Goal: Transaction & Acquisition: Purchase product/service

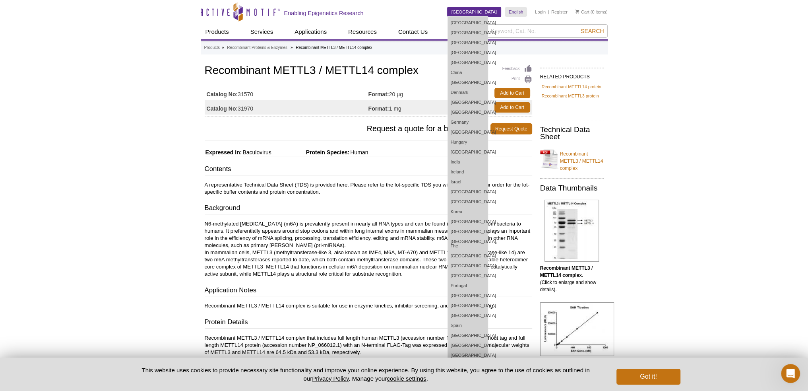
click at [492, 11] on link "[GEOGRAPHIC_DATA]" at bounding box center [474, 12] width 54 height 10
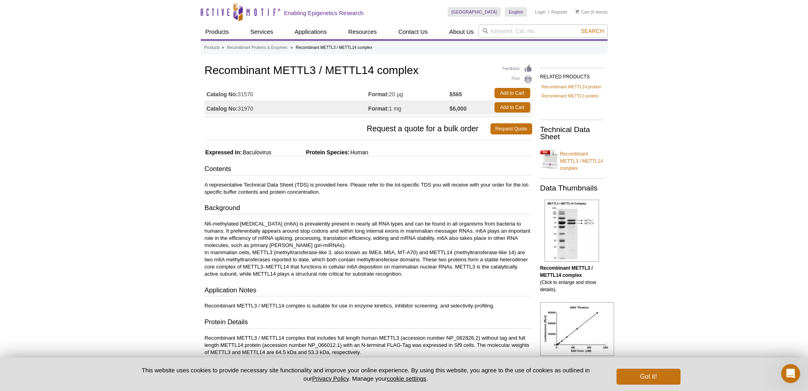
click at [563, 12] on link "Register" at bounding box center [559, 12] width 16 height 6
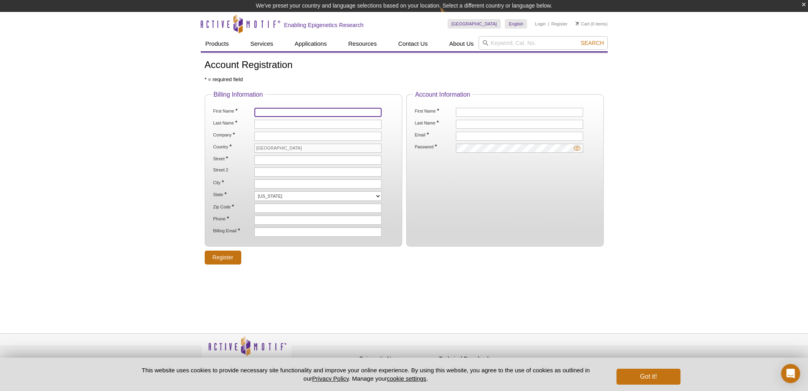
click at [290, 110] on input "First Name *" at bounding box center [317, 112] width 127 height 9
type input "Jin-Gu"
type input "Lee"
type input "University of Maryland School of Medicine"
type input "BRB 11-045"
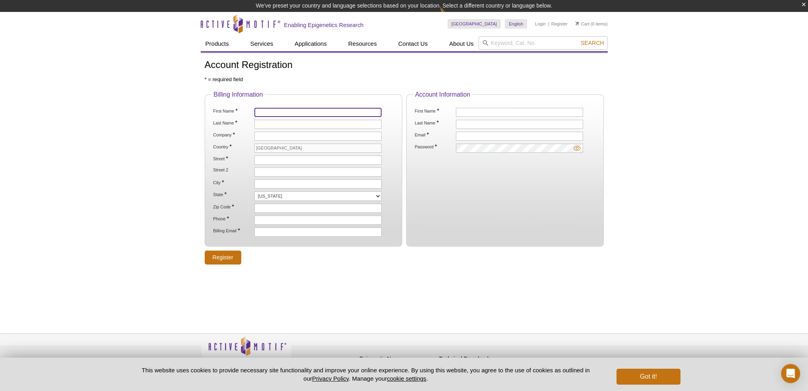
type input "655 West Baltimore Street"
type input "Baltimore"
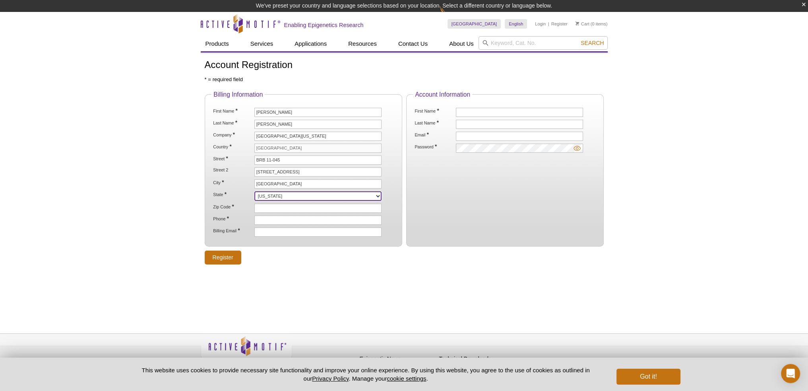
select select "MD"
type input "21201"
type input "4107066535"
type input "jingu.lee@som.umaryland.edu"
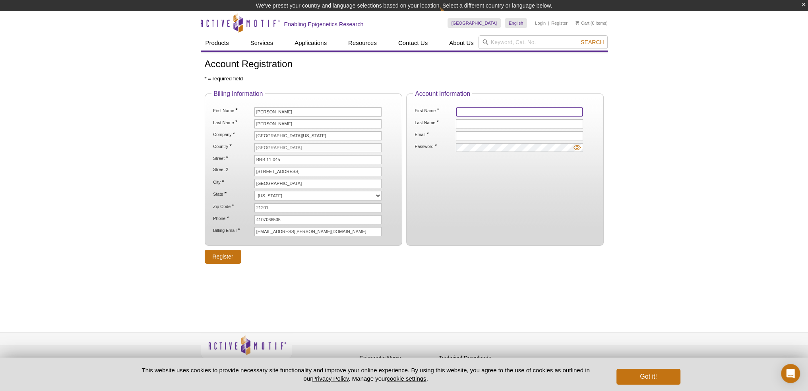
click at [478, 112] on input "First Name *" at bounding box center [519, 111] width 127 height 9
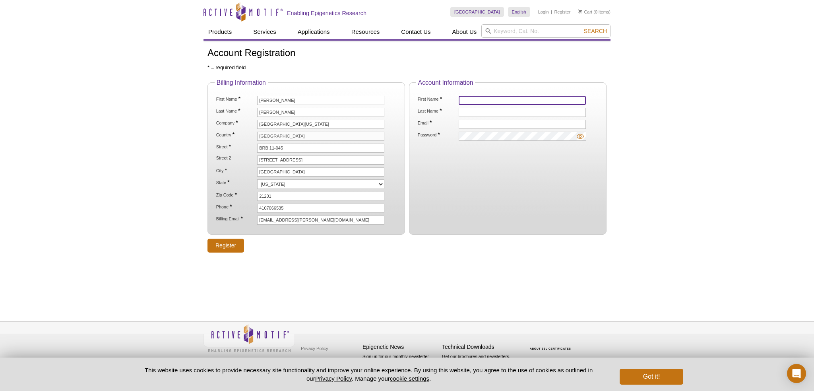
type input "Jin-Gu"
type input "Lee"
type input "jingu.lee@som.umaryland.edu"
click at [224, 240] on input "Register" at bounding box center [225, 245] width 37 height 14
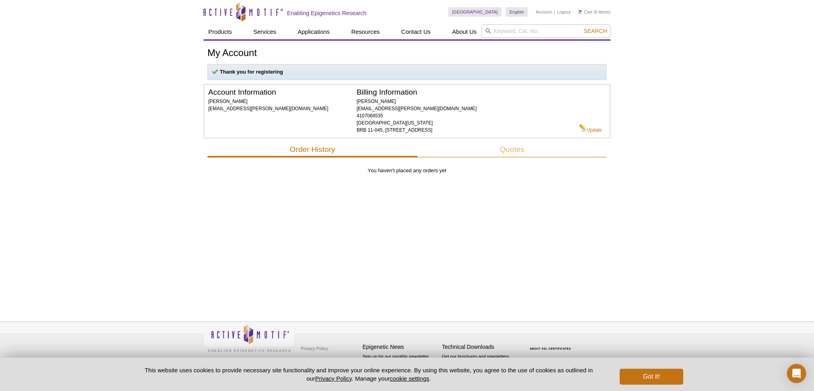
click at [596, 12] on li "Cart (0 items)" at bounding box center [594, 12] width 32 height 10
click at [587, 12] on link "Cart" at bounding box center [585, 12] width 14 height 6
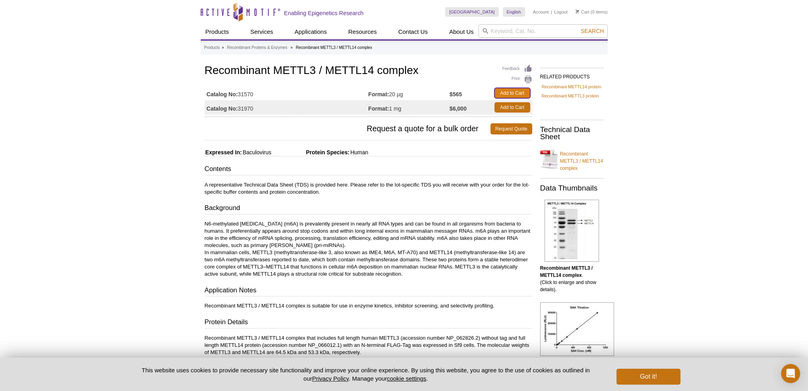
click at [522, 91] on link "Add to Cart" at bounding box center [512, 93] width 36 height 10
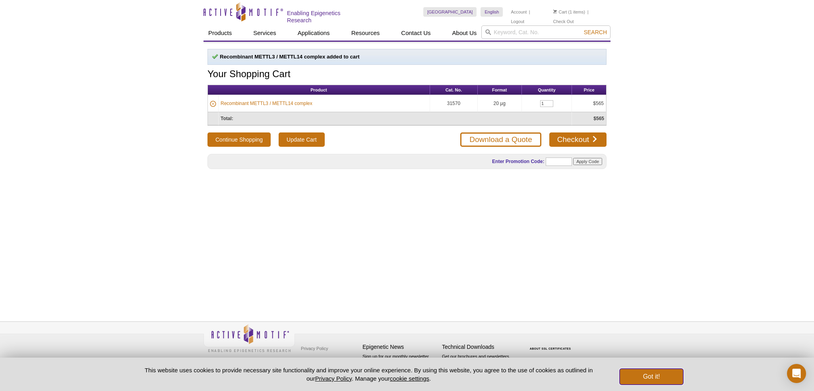
click at [669, 378] on button "Got it!" at bounding box center [652, 376] width 64 height 16
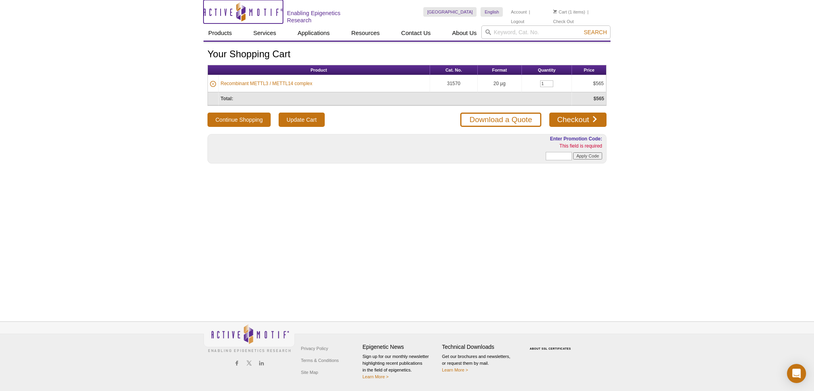
click at [246, 10] on icon "Active Motif Logo" at bounding box center [242, 11] width 79 height 19
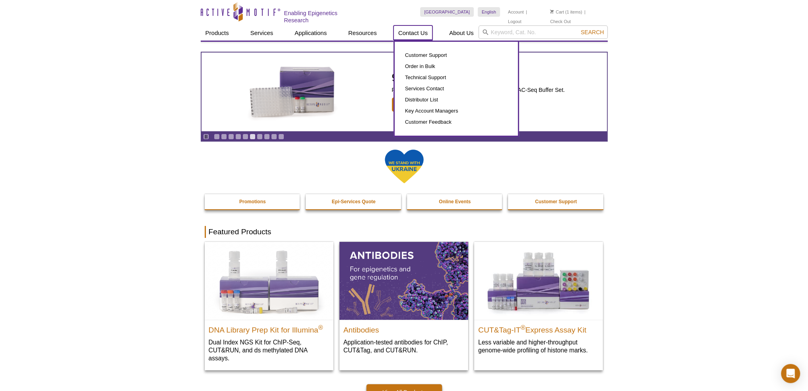
click at [418, 32] on link "Contact Us" at bounding box center [412, 32] width 39 height 15
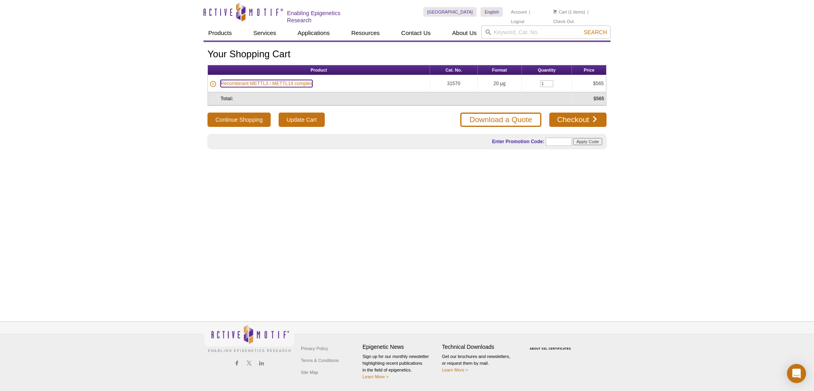
click at [281, 80] on link "Recombinant METTL3 / METTL14 complex" at bounding box center [267, 83] width 92 height 7
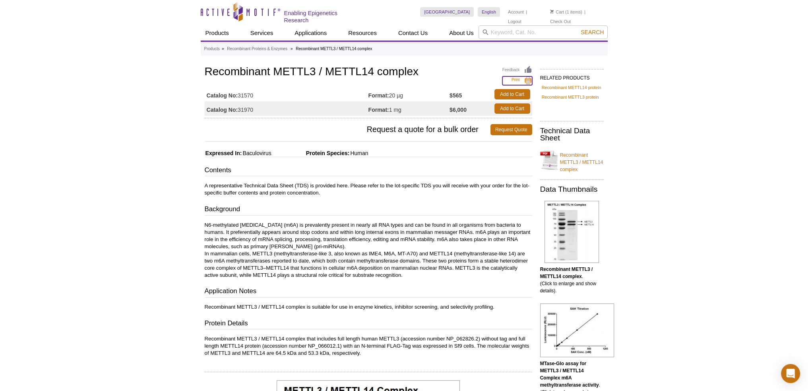
click at [527, 80] on link "Print" at bounding box center [517, 80] width 30 height 9
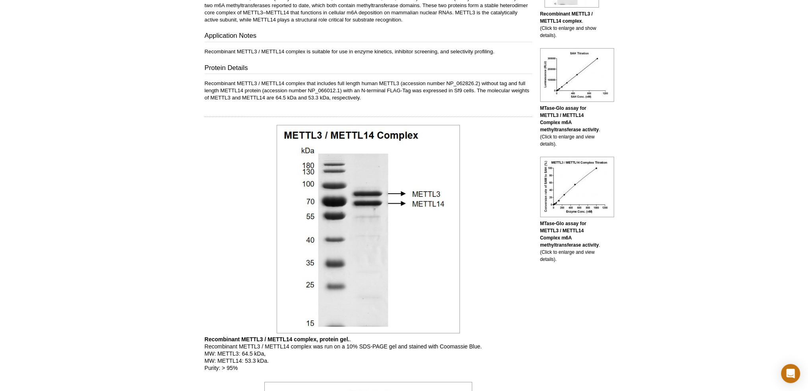
scroll to position [96, 0]
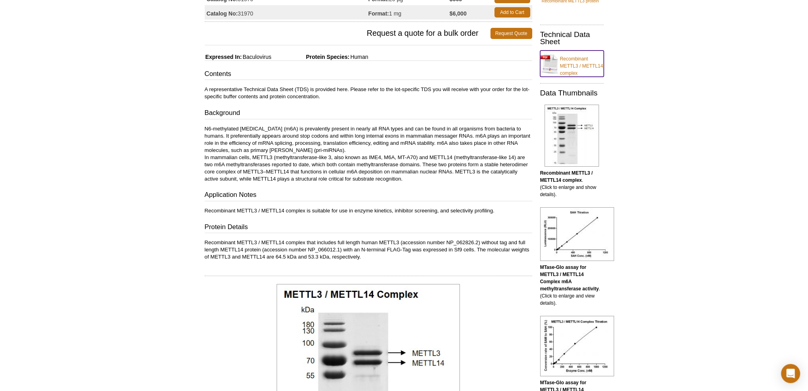
click at [567, 58] on link "Recombinant METTL3 / METTL14 complex" at bounding box center [572, 63] width 64 height 26
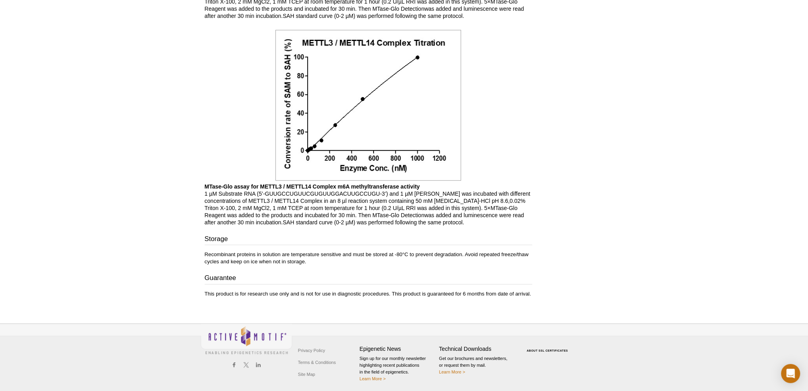
scroll to position [772, 0]
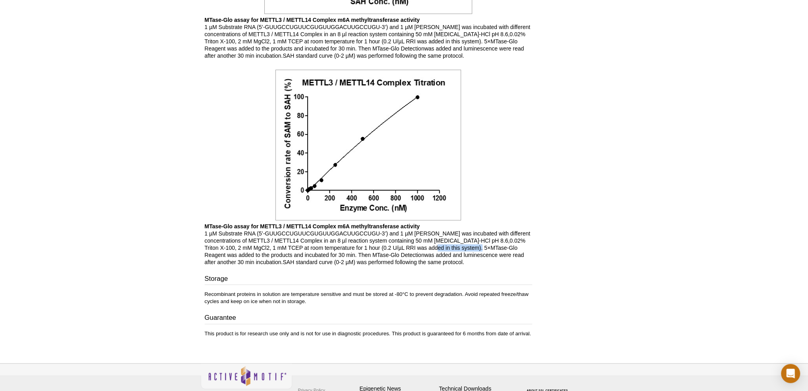
drag, startPoint x: 446, startPoint y: 246, endPoint x: 501, endPoint y: 248, distance: 54.5
click at [501, 248] on p "MTase-Glo assay for METTL3 / METTL14 Complex m6A methyltransferase activity 1 µ…" at bounding box center [368, 244] width 327 height 43
copy p "5×MTase-Glo Reagent"
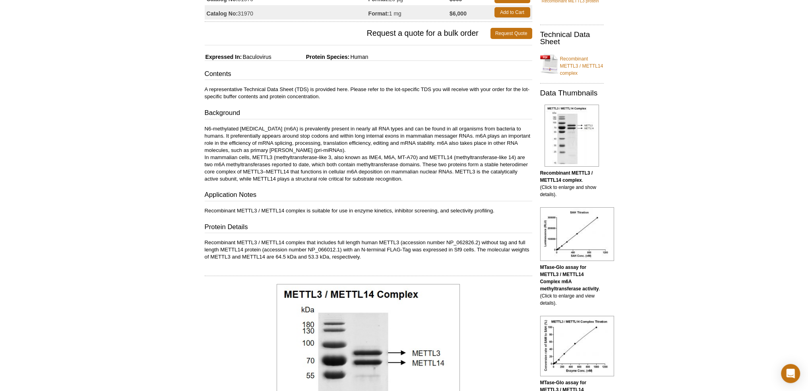
scroll to position [0, 0]
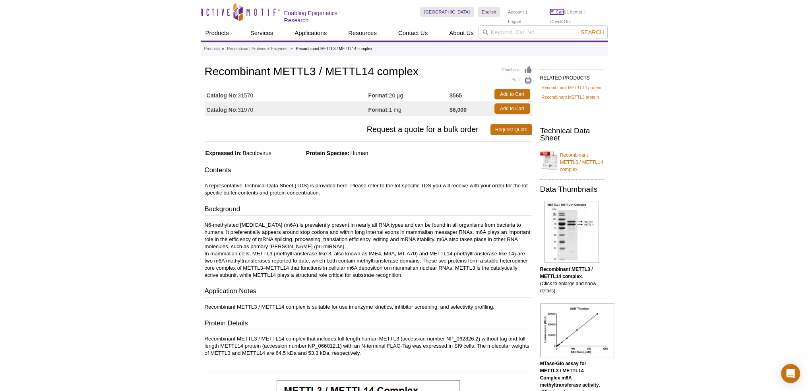
click at [553, 10] on link "Cart" at bounding box center [557, 12] width 14 height 6
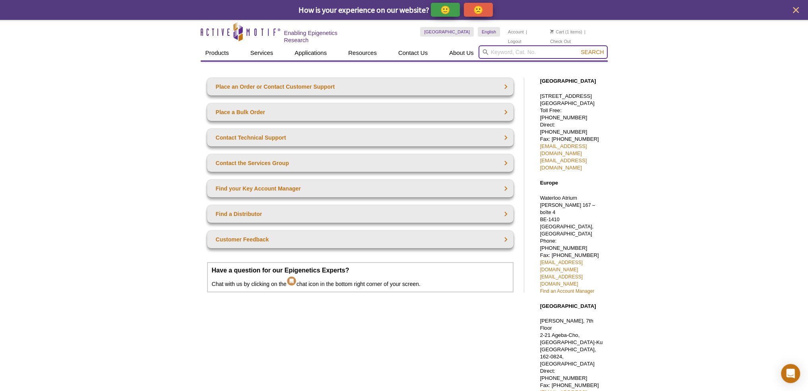
click at [544, 52] on input "search" at bounding box center [542, 52] width 129 height 14
paste input "5×MTase-Glo Reagent"
type input "5×MTase-Glo Reagent"
click at [578, 48] on button "Search" at bounding box center [592, 51] width 28 height 7
click at [590, 49] on span "Search" at bounding box center [592, 52] width 23 height 6
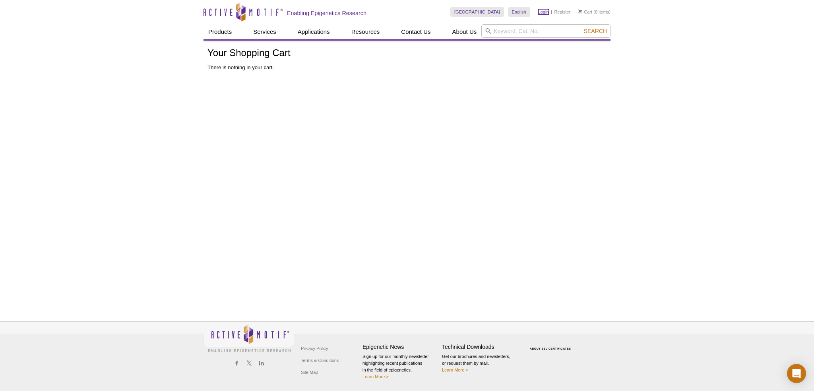
click at [544, 12] on link "Login" at bounding box center [543, 12] width 11 height 6
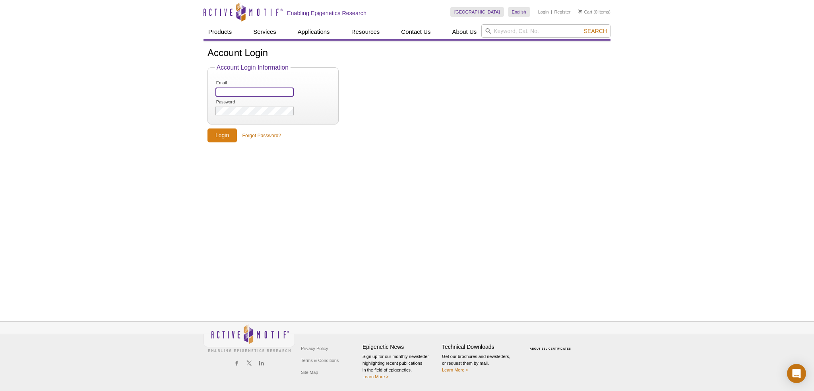
type input "jingu.lee@som.umaryland.edu"
click at [223, 137] on input "Login" at bounding box center [221, 135] width 29 height 14
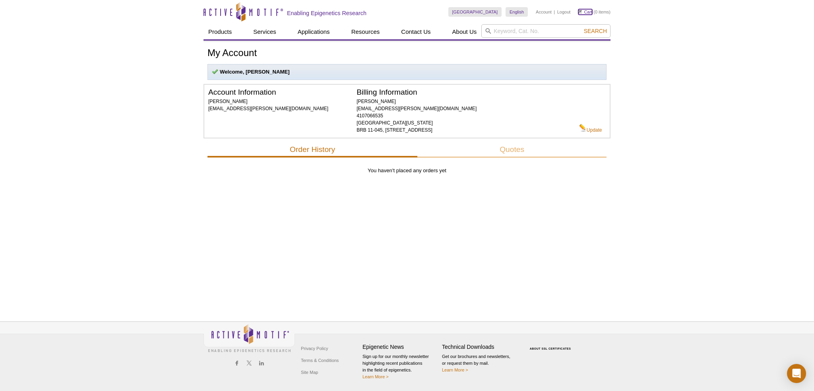
click at [583, 11] on link "Cart" at bounding box center [585, 12] width 14 height 6
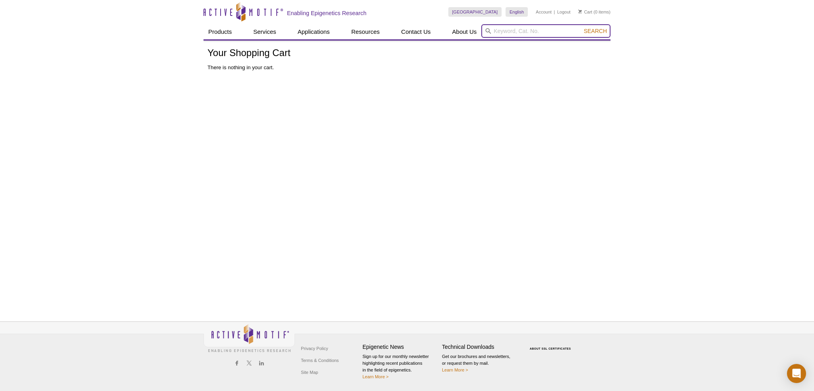
click at [509, 33] on input "search" at bounding box center [545, 31] width 129 height 14
paste input "5×MTase-Glo Reagent"
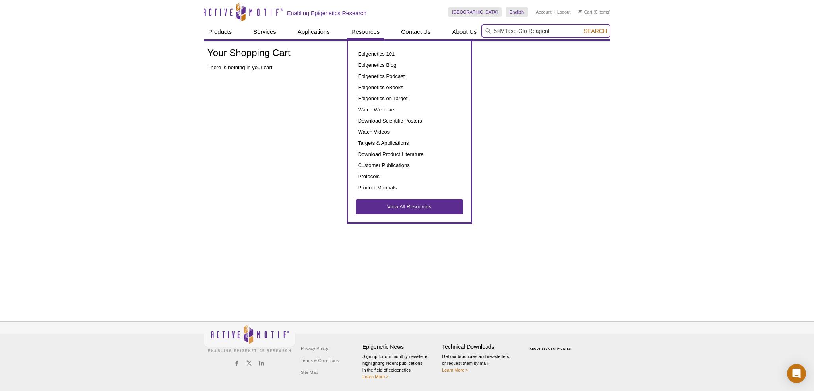
drag, startPoint x: 545, startPoint y: 33, endPoint x: 380, endPoint y: 28, distance: 165.8
click at [380, 28] on div "Products ChIP Assays ChIP Accessory Products ChIP Kits ChIP-Validated Antibodie…" at bounding box center [406, 31] width 407 height 15
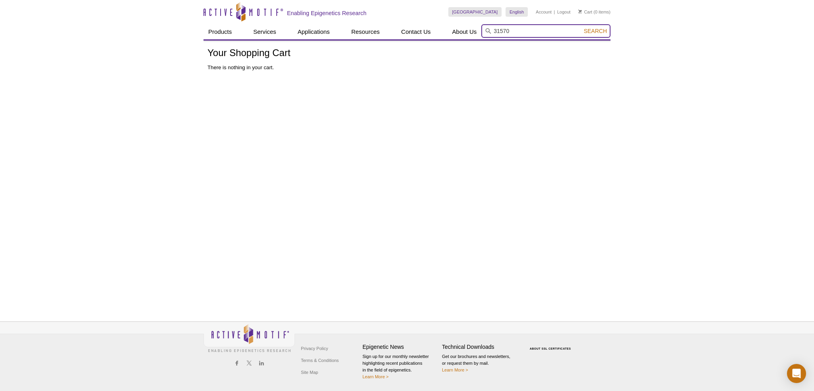
click at [581, 27] on button "Search" at bounding box center [595, 30] width 28 height 7
click at [533, 44] on li "31570 / 31970 – Recombinant METTL3 / METTL14 complex" at bounding box center [553, 43] width 143 height 11
type input "31570 / 31970 – Recombinant METTL3 / METTL14 complex"
click at [594, 31] on span "Search" at bounding box center [595, 31] width 23 height 6
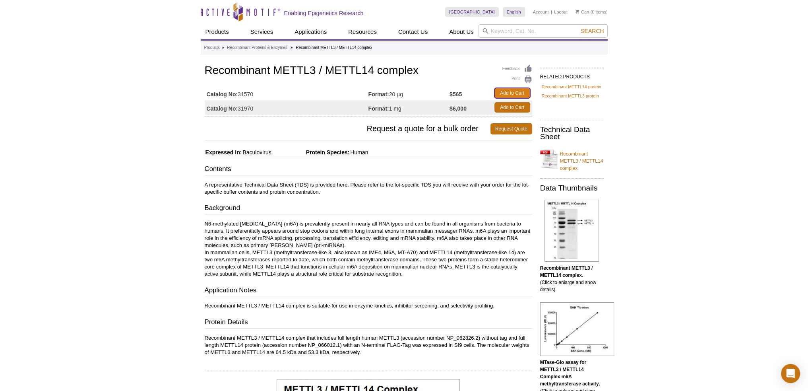
click at [512, 90] on link "Add to Cart" at bounding box center [512, 93] width 36 height 10
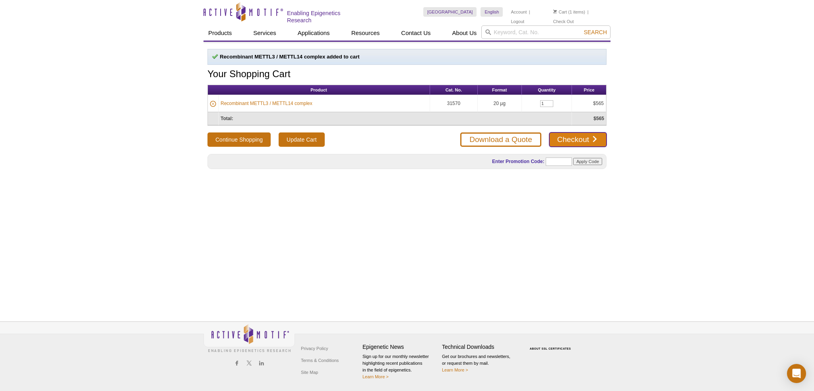
click at [569, 136] on link "Checkout" at bounding box center [577, 139] width 57 height 14
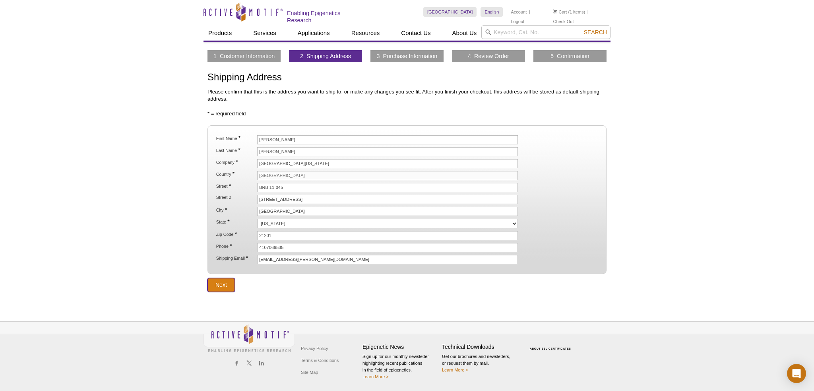
click at [221, 280] on input "Next" at bounding box center [220, 285] width 27 height 14
click at [221, 281] on input "Next" at bounding box center [220, 285] width 27 height 14
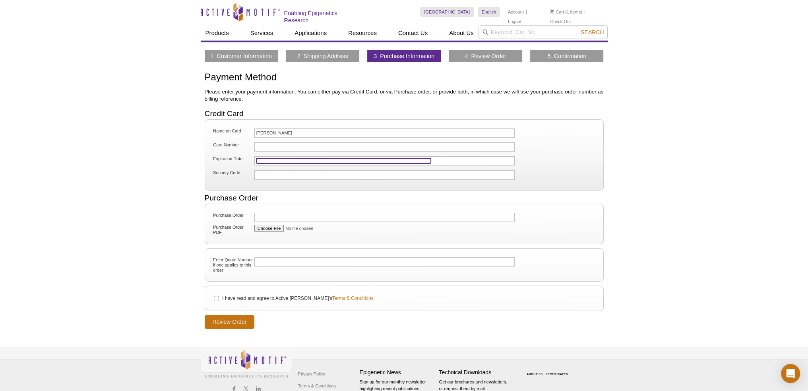
click at [277, 158] on iframe at bounding box center [343, 160] width 174 height 5
click at [138, 232] on div "Active Motif Logo Enabling Epigenetics Research 1 Search Skip to content Active…" at bounding box center [404, 208] width 808 height 416
click at [215, 296] on input "I have read and agree to Active Motif's Terms & Conditions" at bounding box center [216, 298] width 5 height 5
checkbox input "true"
click at [230, 321] on input "Review Order" at bounding box center [230, 322] width 50 height 14
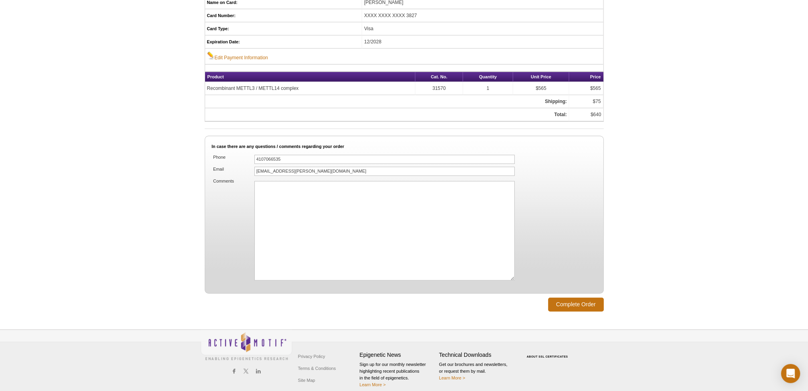
scroll to position [378, 0]
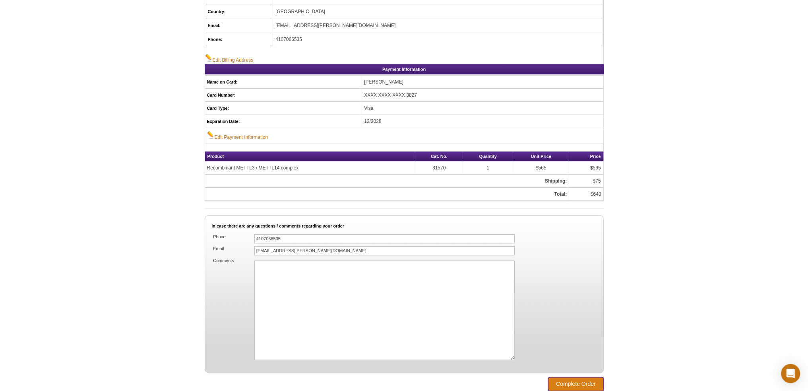
click at [575, 377] on input "Complete Order" at bounding box center [576, 384] width 56 height 14
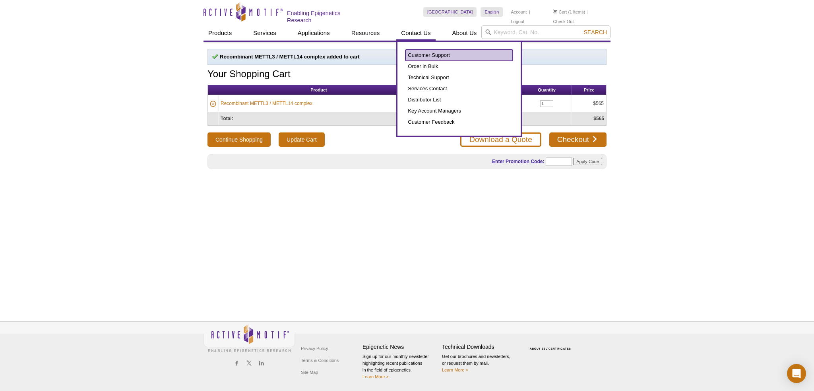
click at [438, 54] on link "Customer Support" at bounding box center [458, 55] width 107 height 11
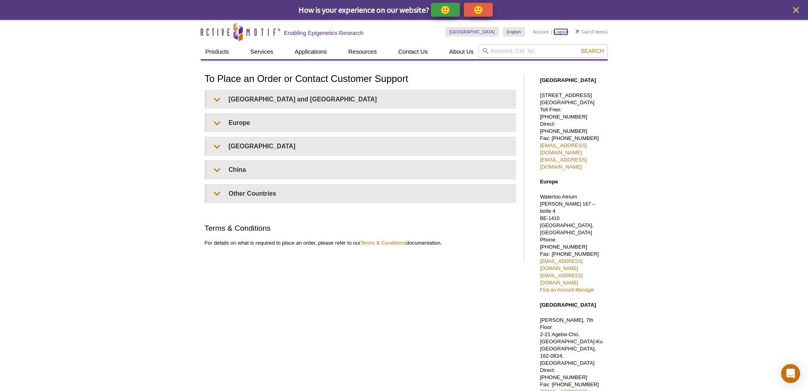
click at [564, 31] on link "Logout" at bounding box center [561, 32] width 14 height 6
